Goal: Use online tool/utility

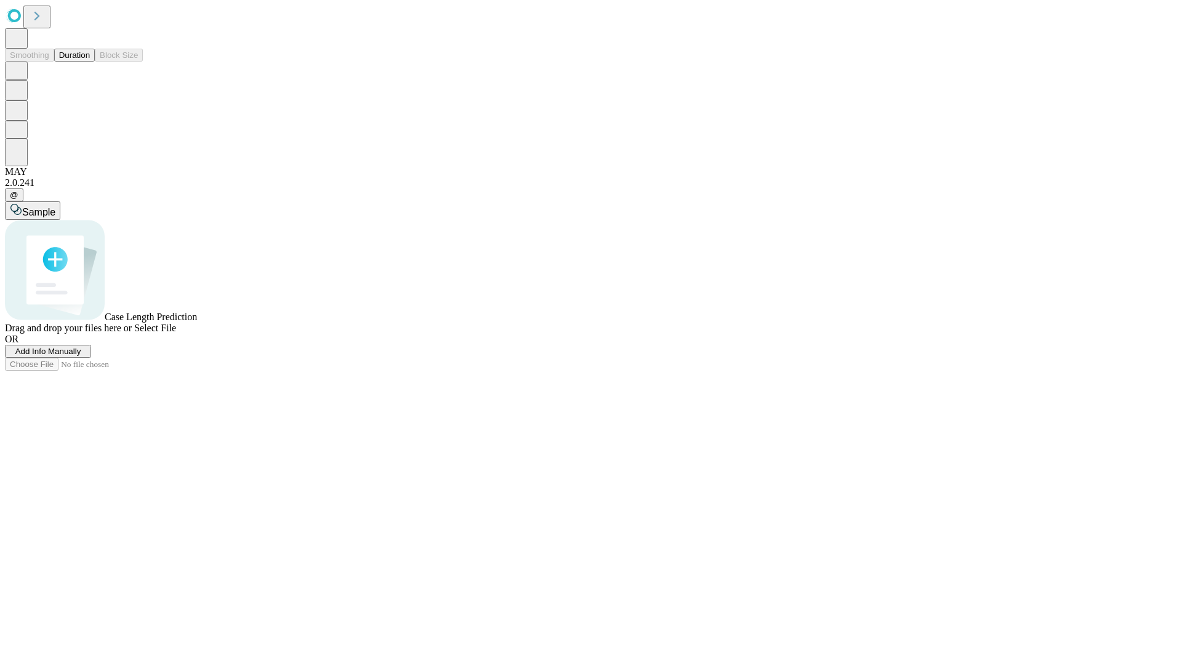
click at [90, 62] on button "Duration" at bounding box center [74, 55] width 41 height 13
click at [55, 207] on span "Sample" at bounding box center [38, 212] width 33 height 10
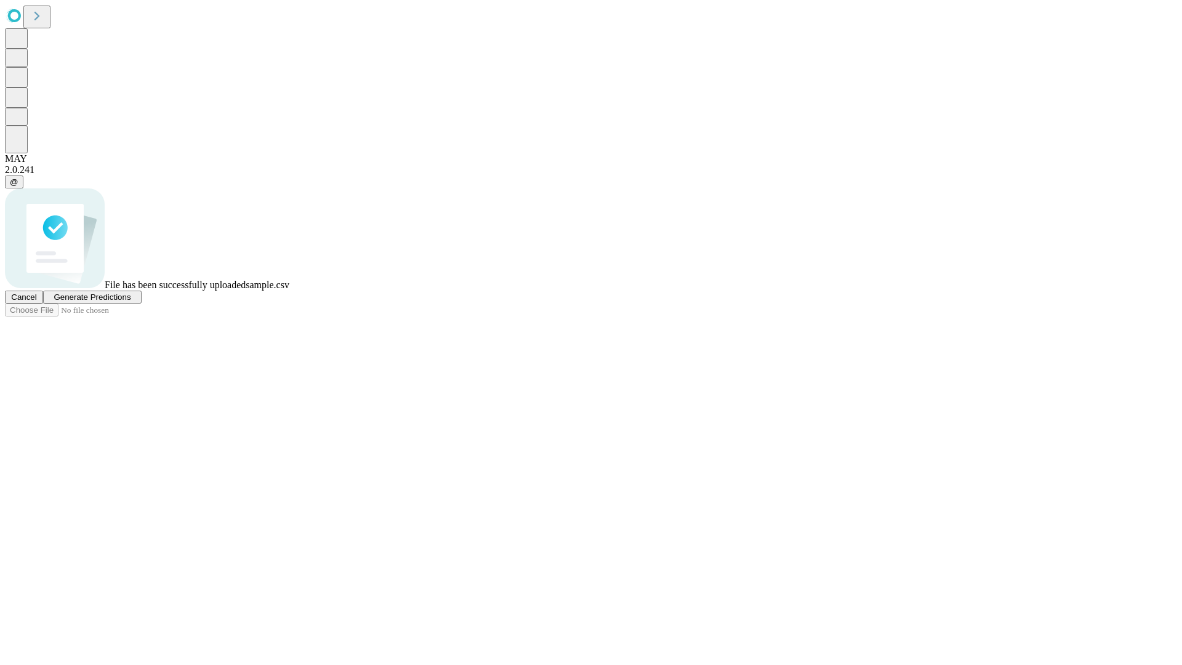
click at [131, 302] on span "Generate Predictions" at bounding box center [92, 297] width 77 height 9
